Goal: Ask a question

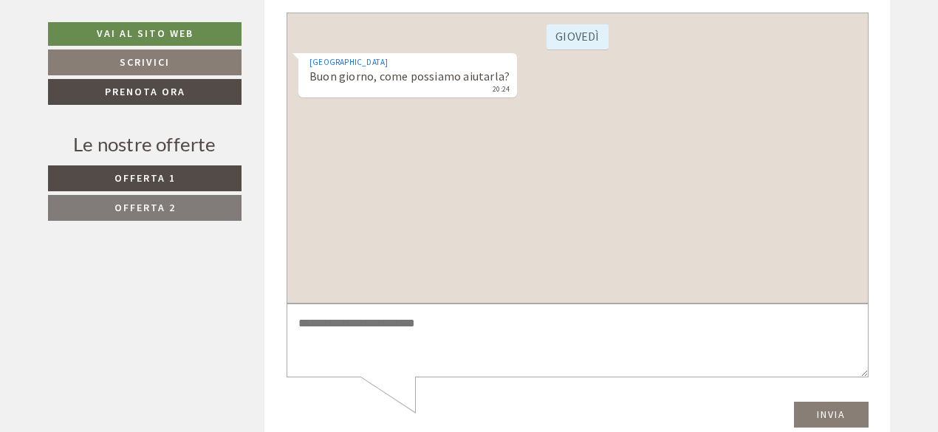
scroll to position [4581, 0]
click at [390, 318] on textarea at bounding box center [577, 338] width 582 height 75
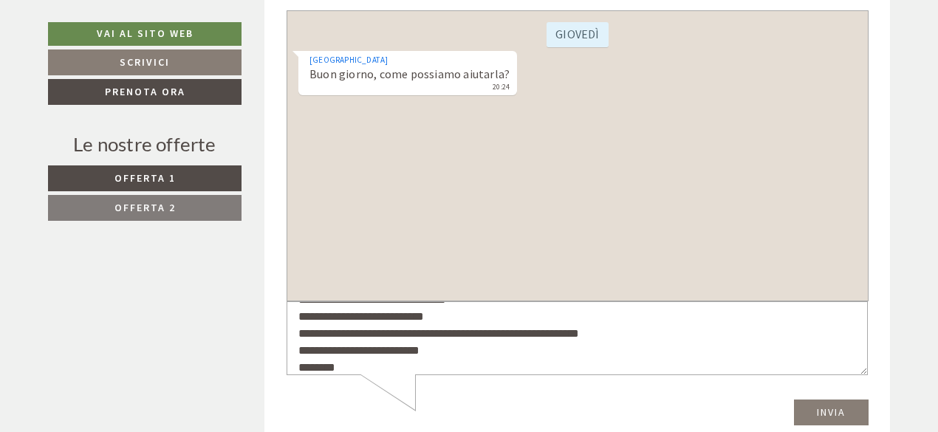
scroll to position [55, 0]
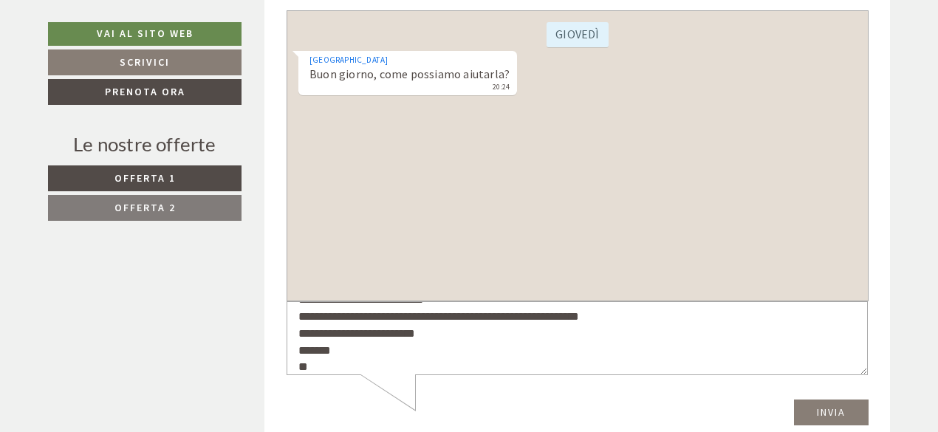
click at [384, 320] on textarea "**********" at bounding box center [577, 338] width 582 height 74
type textarea "**********"
click at [842, 415] on button "Invia" at bounding box center [831, 412] width 75 height 26
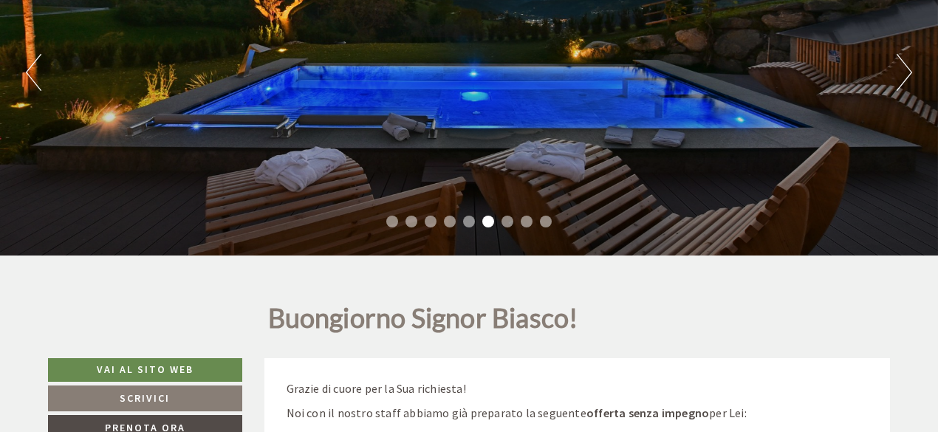
scroll to position [148, 0]
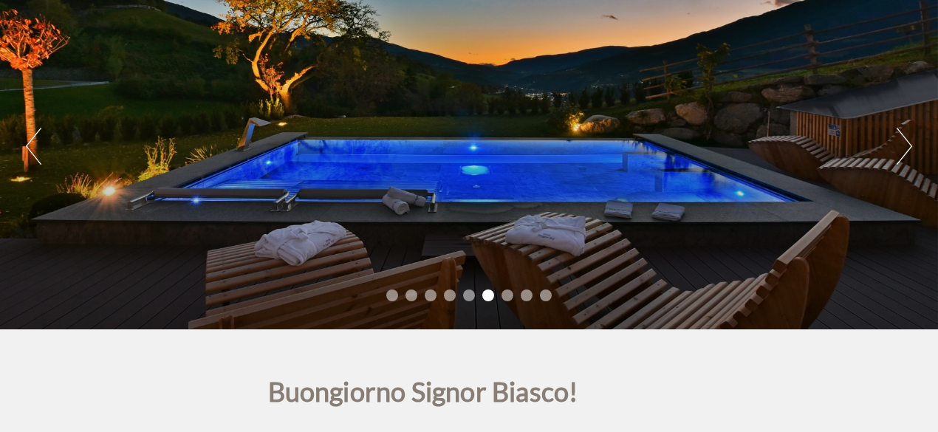
click at [910, 145] on button "Next" at bounding box center [905, 146] width 16 height 37
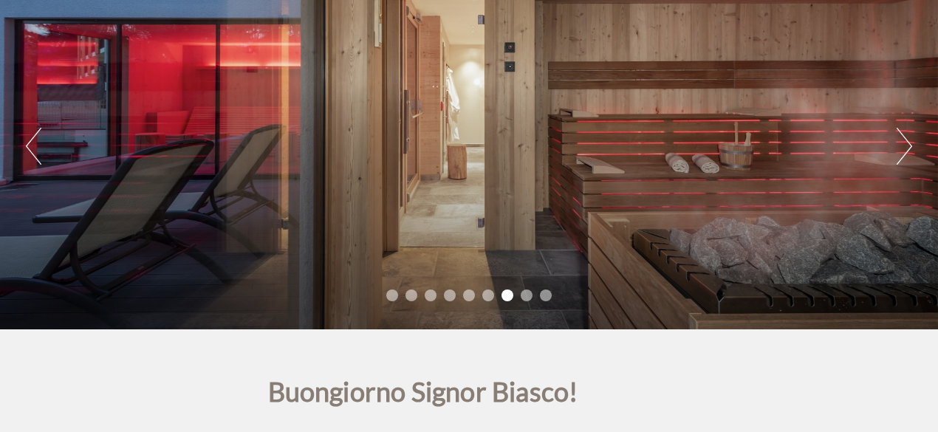
click at [910, 145] on button "Next" at bounding box center [905, 146] width 16 height 37
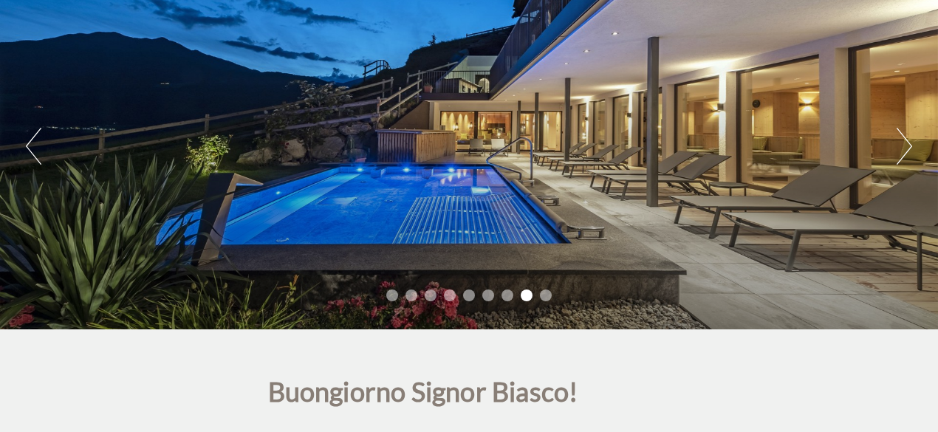
click at [910, 145] on button "Next" at bounding box center [905, 146] width 16 height 37
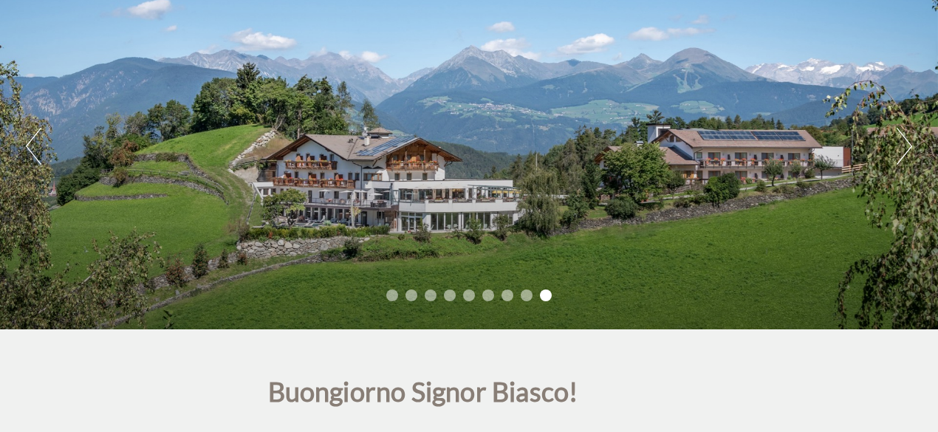
click at [910, 145] on button "Next" at bounding box center [905, 146] width 16 height 37
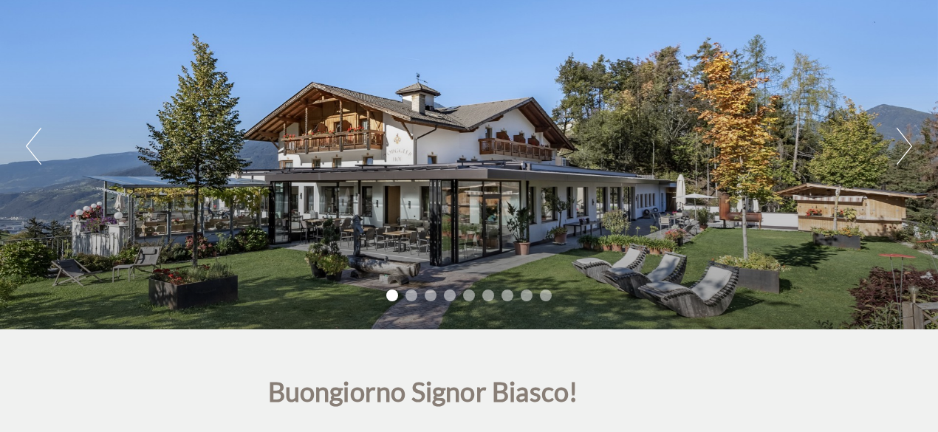
click at [910, 145] on button "Next" at bounding box center [905, 146] width 16 height 37
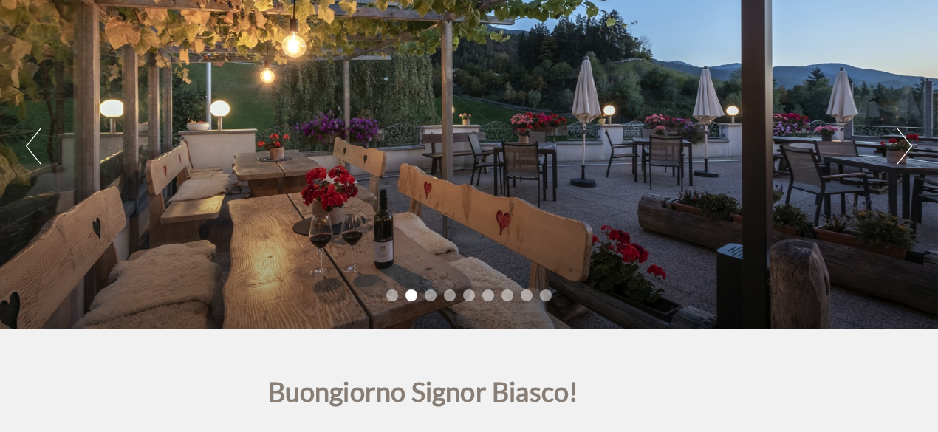
click at [910, 145] on button "Next" at bounding box center [905, 146] width 16 height 37
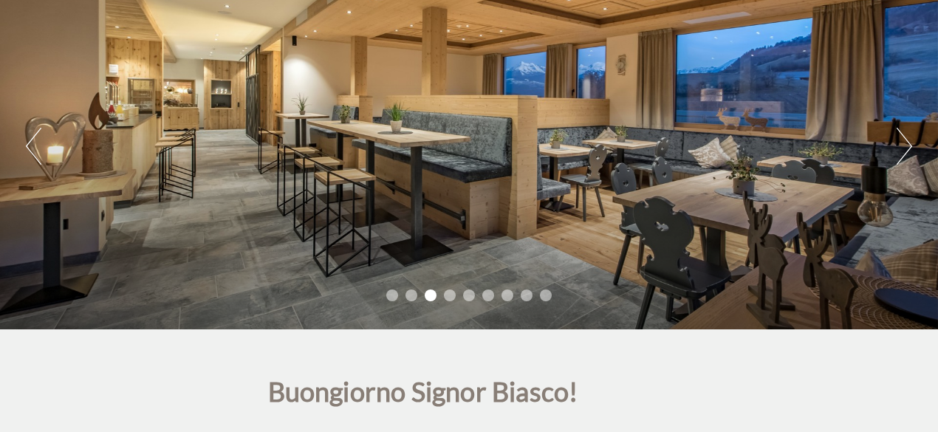
click at [910, 145] on button "Next" at bounding box center [905, 146] width 16 height 37
